Goal: Transaction & Acquisition: Purchase product/service

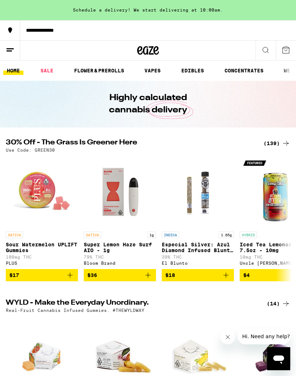
click at [111, 70] on link "FLOWER & PREROLLS" at bounding box center [98, 70] width 57 height 9
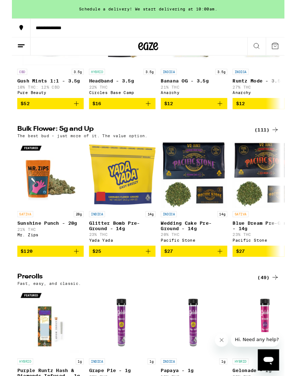
scroll to position [152, 0]
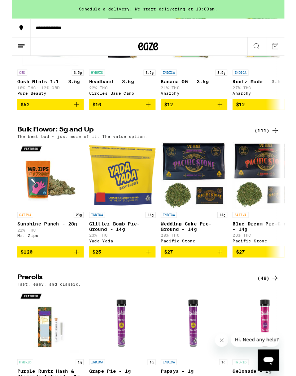
click at [284, 145] on icon at bounding box center [285, 142] width 9 height 9
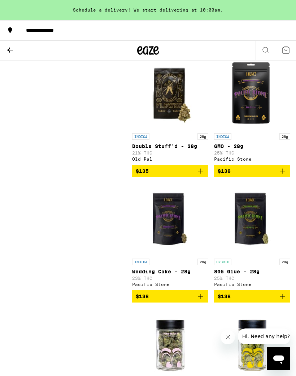
scroll to position [6350, 0]
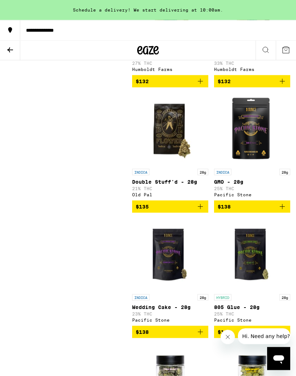
click at [263, 40] on img "Open page for Upgrade - 28g from Humboldt Farms" at bounding box center [252, 4] width 72 height 72
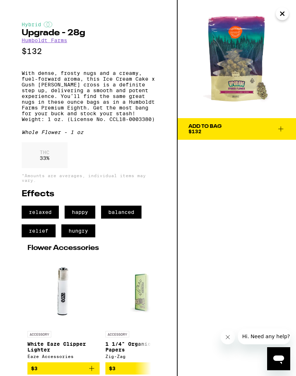
scroll to position [30, 0]
click at [278, 125] on icon at bounding box center [280, 129] width 9 height 9
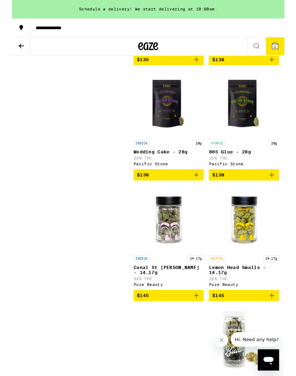
scroll to position [6493, 0]
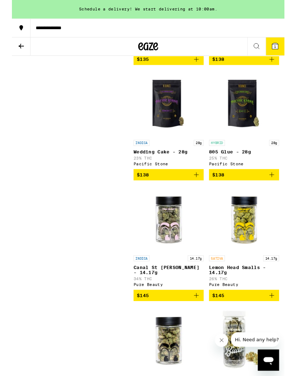
click at [290, 46] on button "1" at bounding box center [285, 50] width 20 height 19
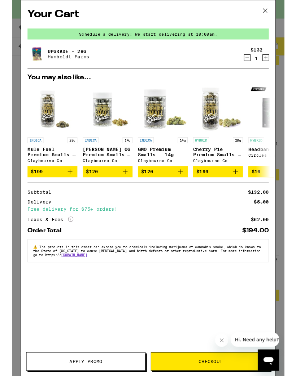
click at [282, 60] on div "Your Cart Schedule a delivery! We start delivering at 10:00am. Upgrade - 28g Hu…" at bounding box center [148, 193] width 276 height 387
click at [278, 65] on icon "Increment" at bounding box center [275, 62] width 6 height 9
